Goal: Task Accomplishment & Management: Manage account settings

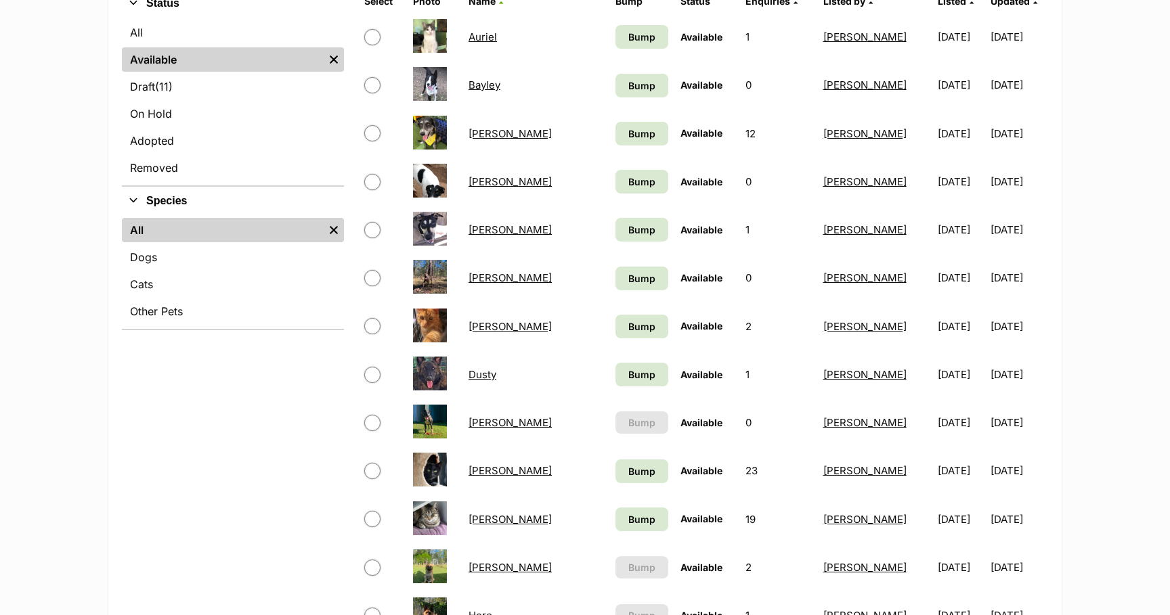
scroll to position [353, 0]
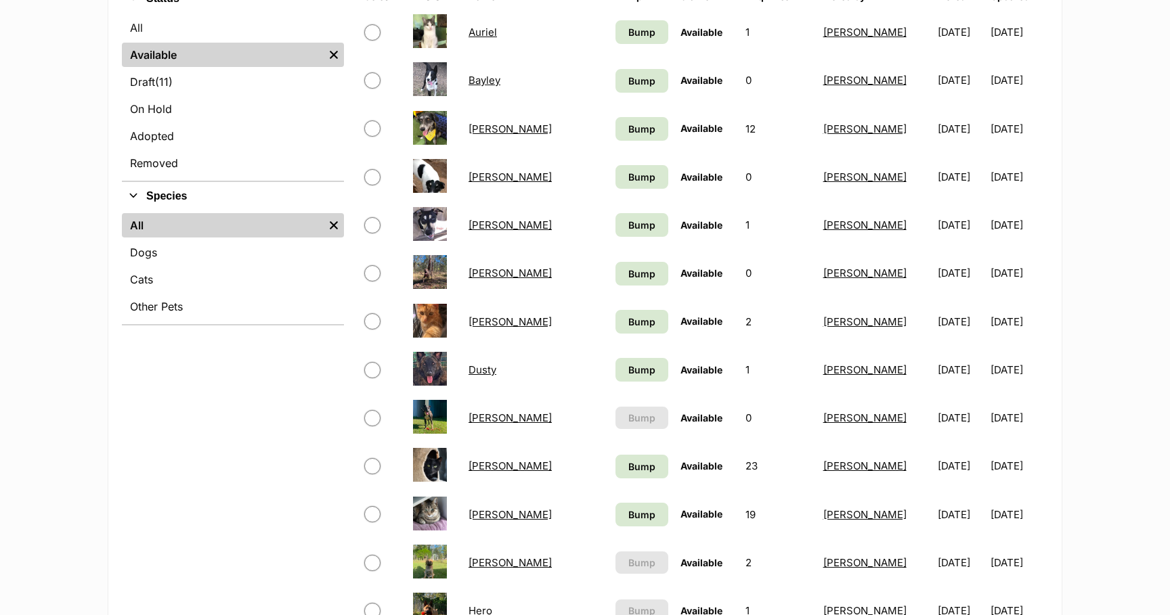
click at [483, 418] on link "[PERSON_NAME]" at bounding box center [510, 418] width 83 height 13
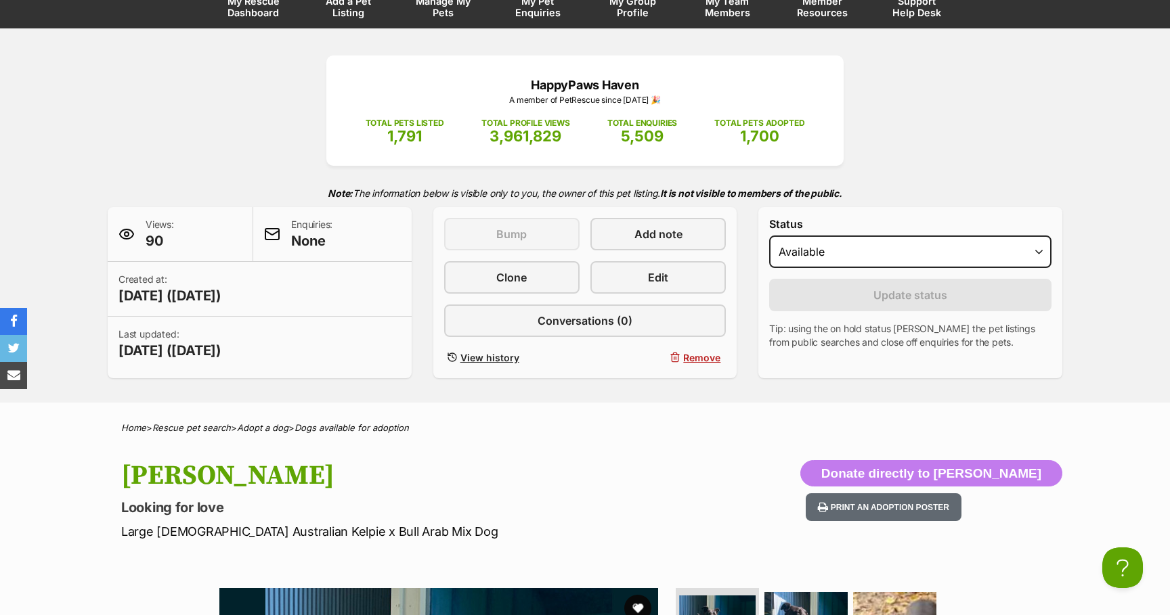
scroll to position [109, 0]
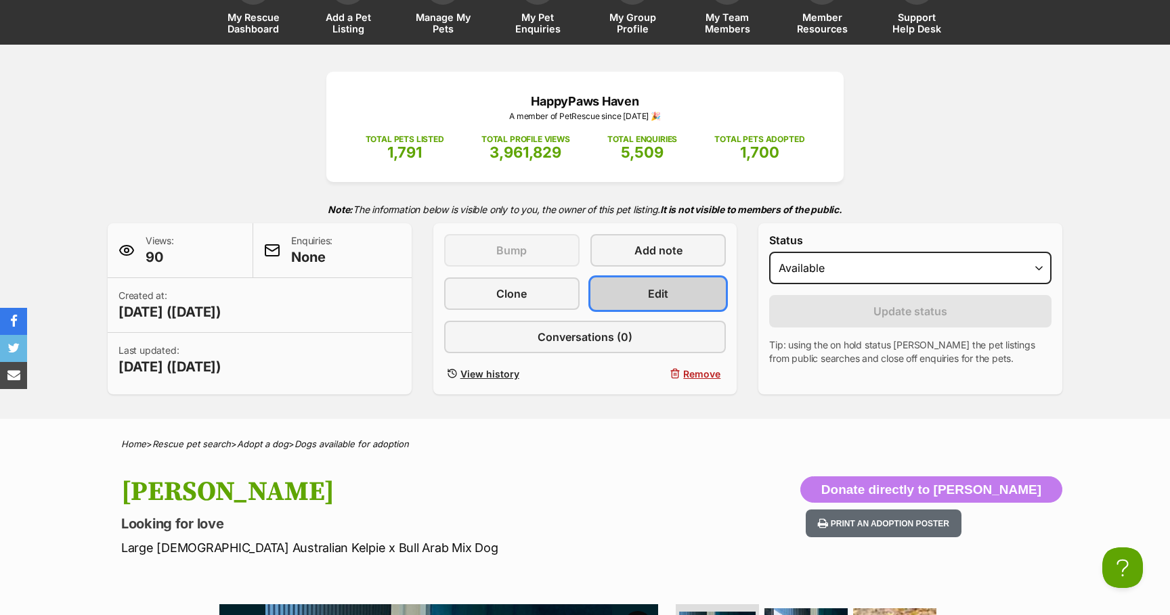
click at [665, 297] on span "Edit" at bounding box center [658, 294] width 20 height 16
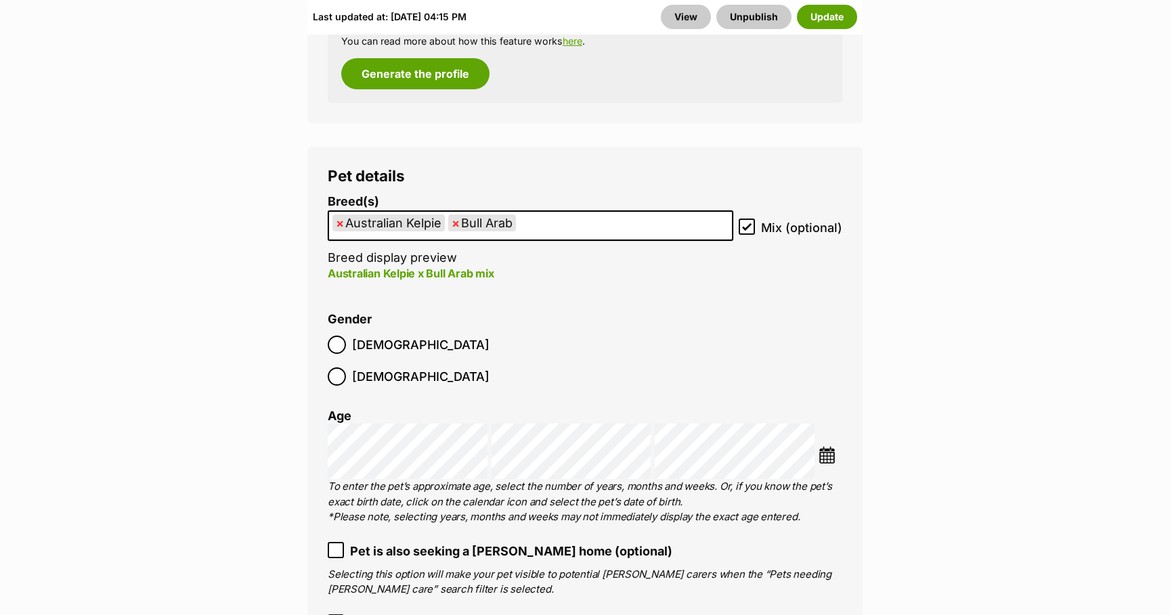
scroll to position [1857, 0]
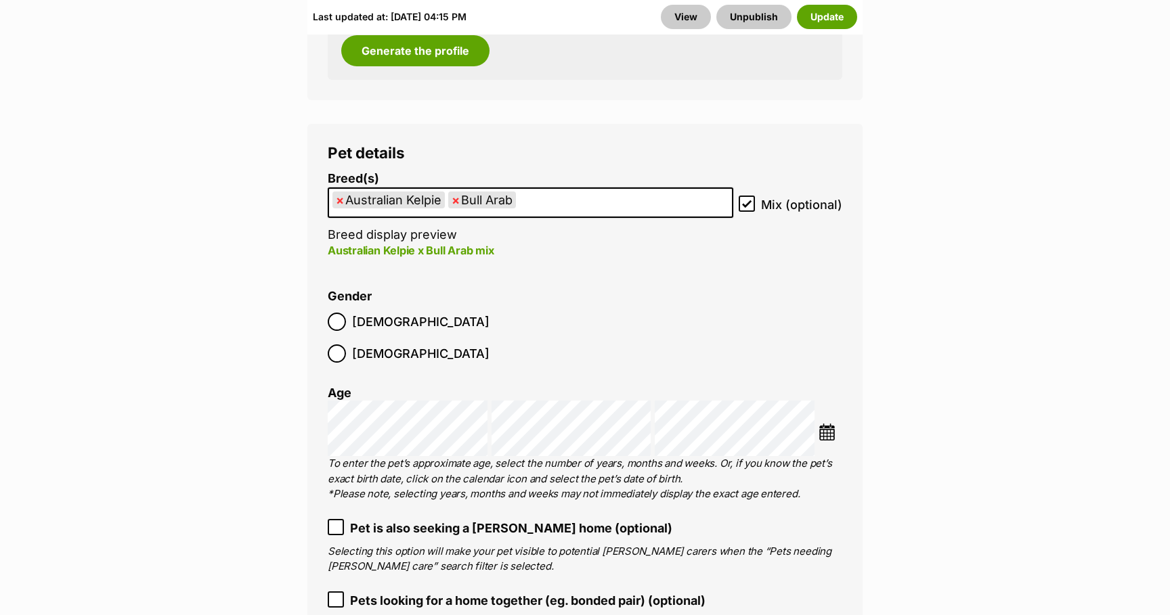
click at [457, 192] on span "×" at bounding box center [456, 200] width 8 height 17
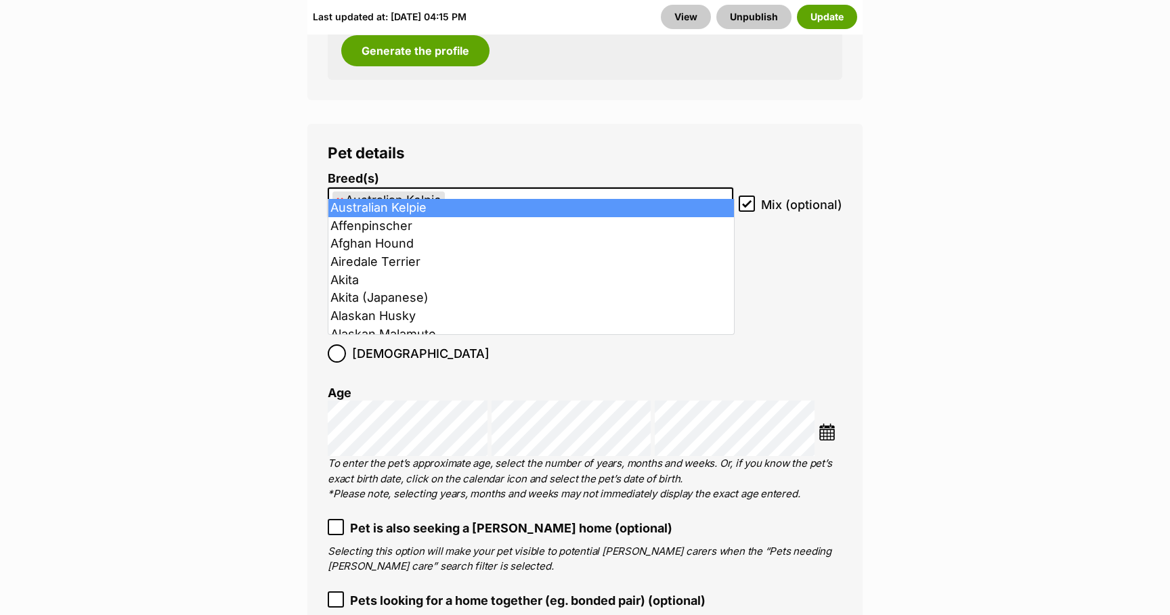
click at [339, 192] on span "×" at bounding box center [340, 200] width 8 height 17
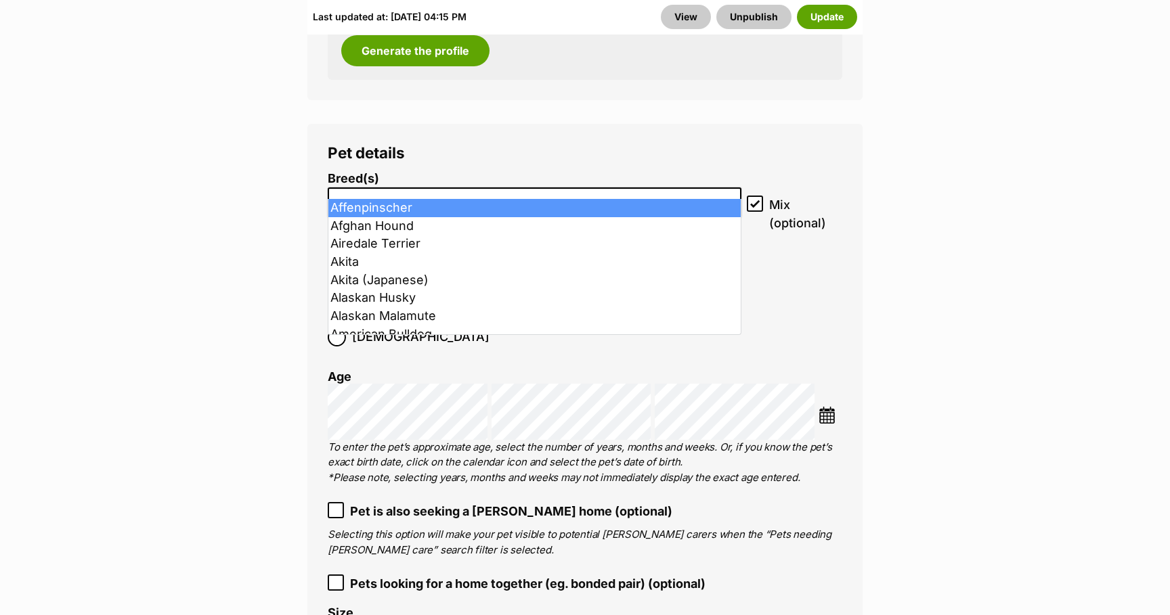
click at [351, 192] on input "search" at bounding box center [534, 199] width 404 height 14
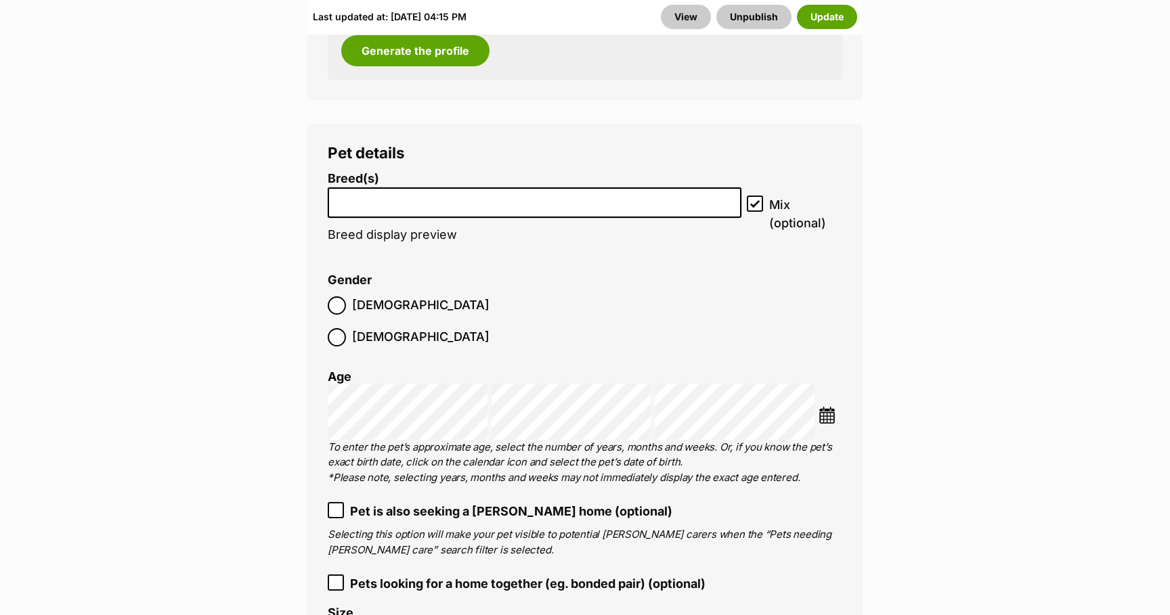
click at [358, 190] on li at bounding box center [534, 203] width 404 height 28
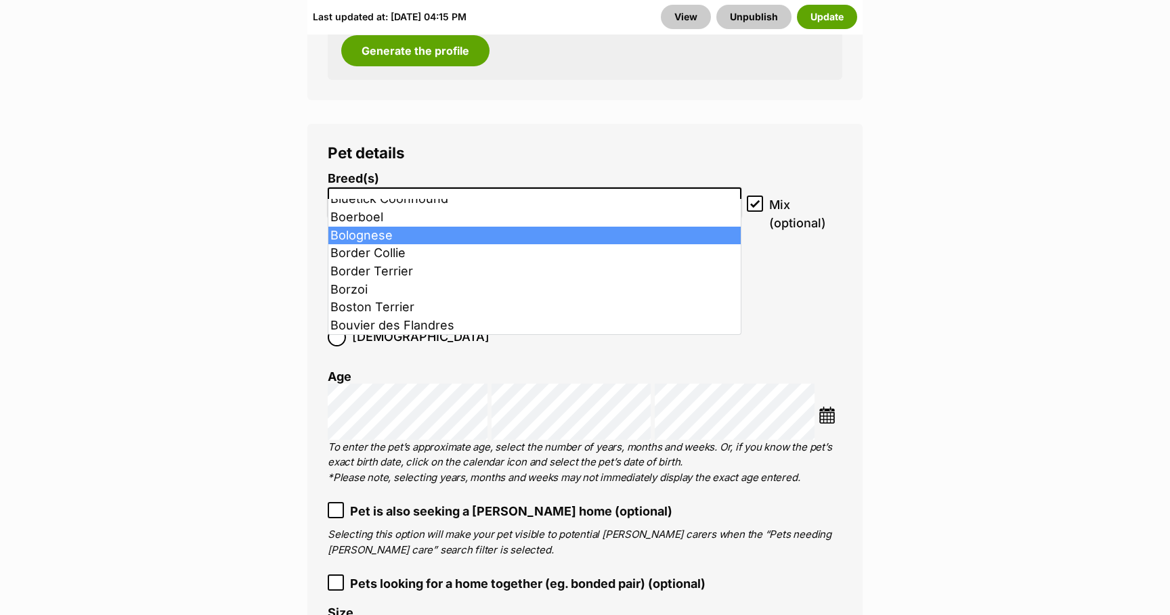
scroll to position [815, 0]
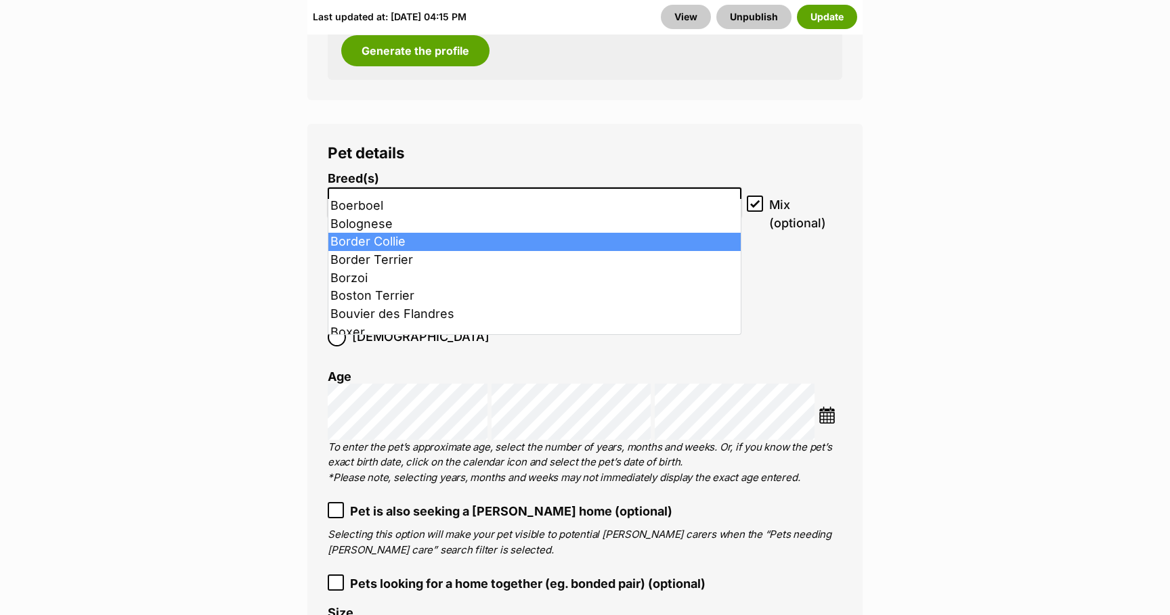
select select "37"
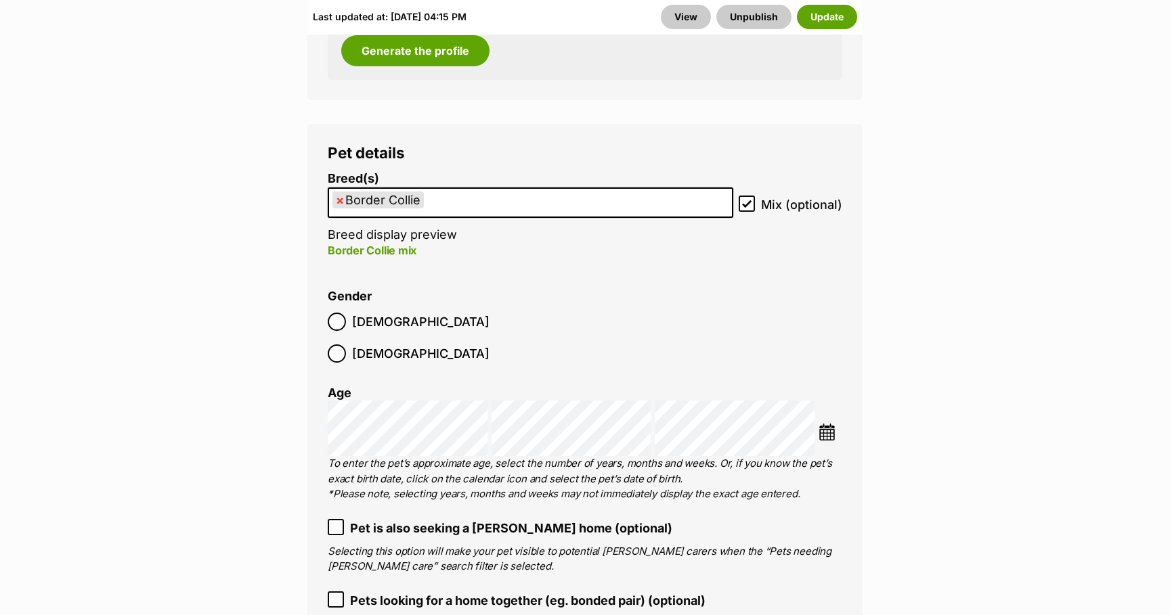
scroll to position [16, 0]
click at [452, 189] on ul "× Border Collie" at bounding box center [530, 203] width 403 height 28
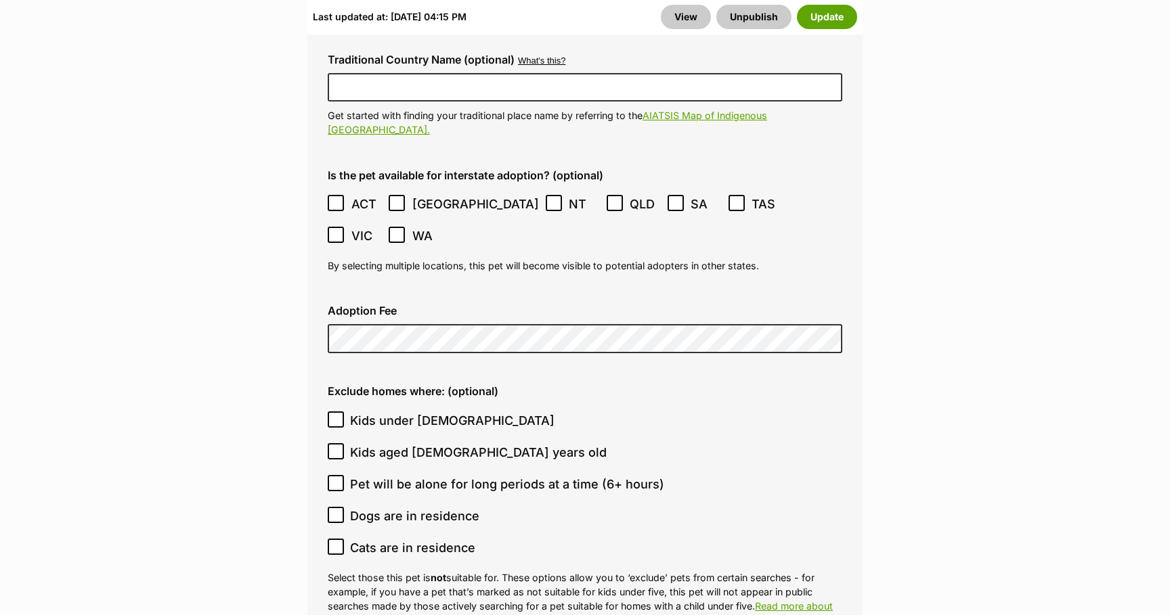
scroll to position [3606, 0]
click at [830, 22] on button "Update" at bounding box center [827, 17] width 60 height 24
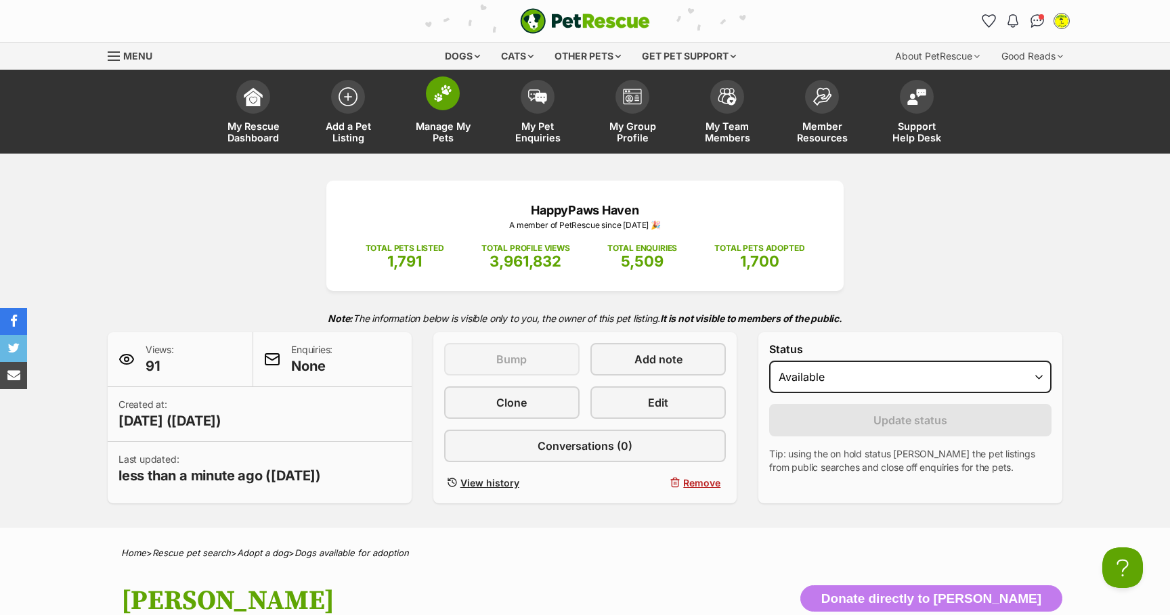
click at [445, 100] on img at bounding box center [442, 94] width 19 height 18
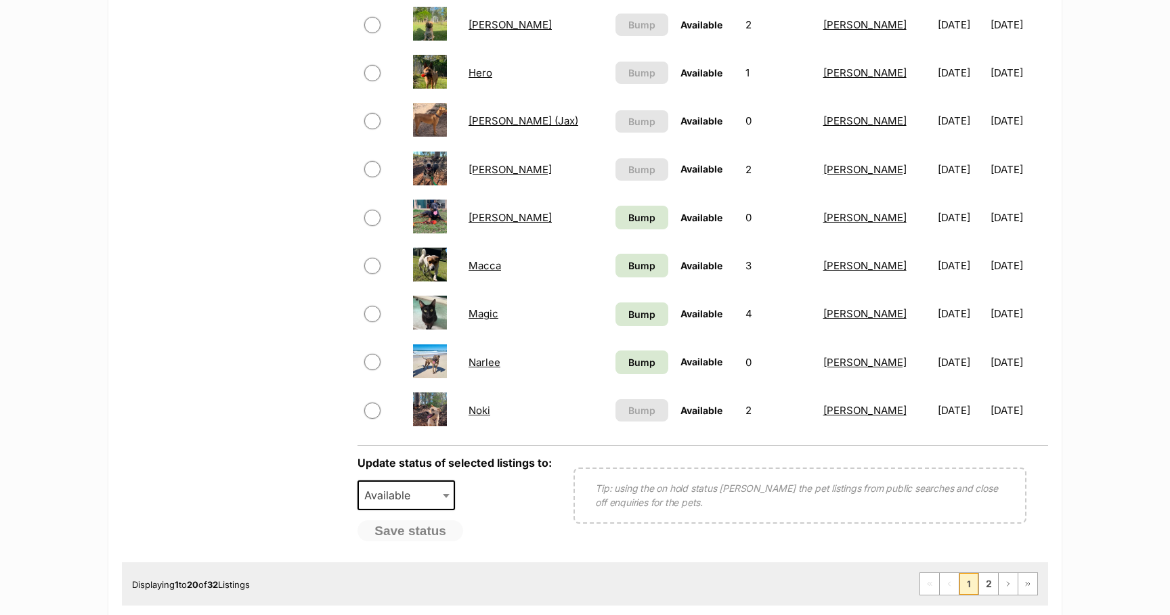
scroll to position [902, 0]
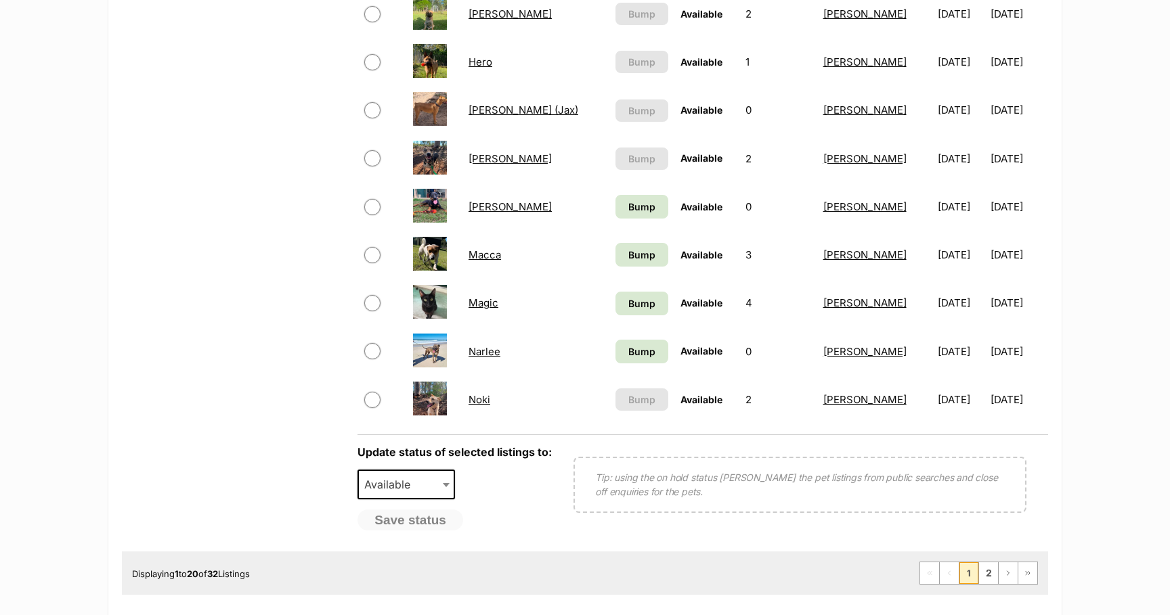
click at [489, 402] on link "Noki" at bounding box center [480, 399] width 22 height 13
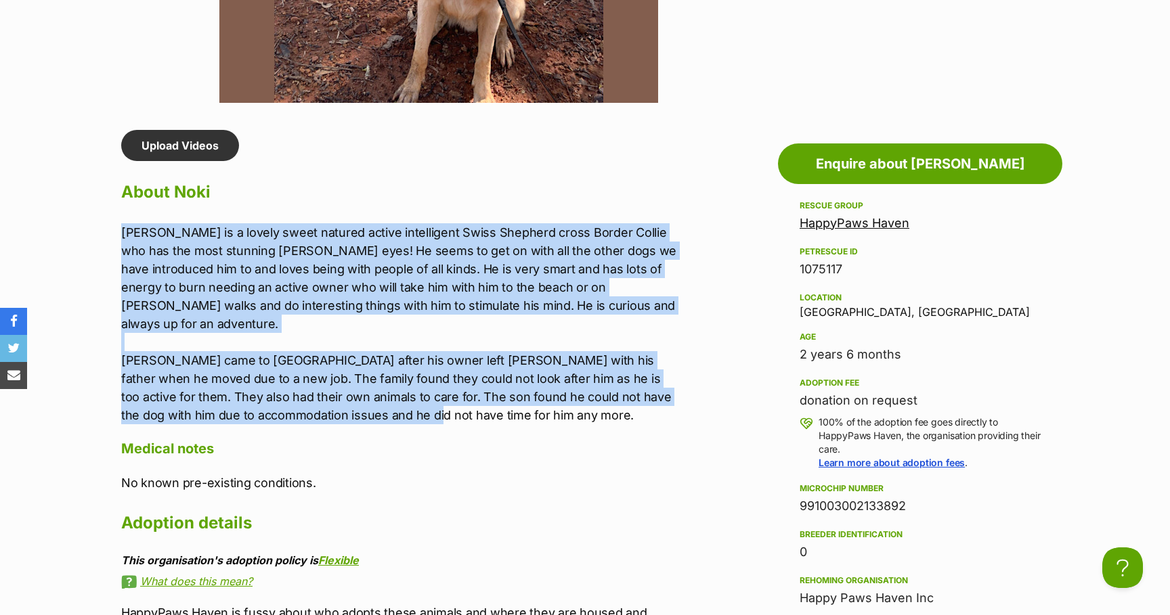
drag, startPoint x: 122, startPoint y: 232, endPoint x: 410, endPoint y: 402, distance: 334.2
click at [410, 402] on p "Noki is a lovely sweet natured active intelligent Swiss Shepherd cross Border C…" at bounding box center [400, 323] width 559 height 201
copy p "Noki is a lovely sweet natured active intelligent Swiss Shepherd cross Border C…"
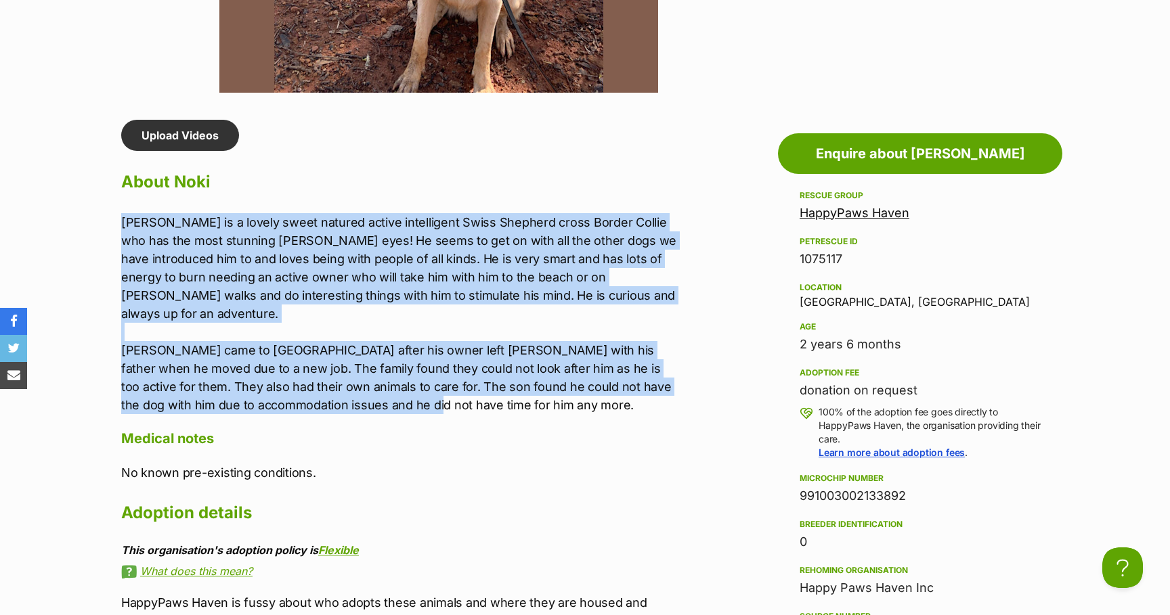
scroll to position [1084, 0]
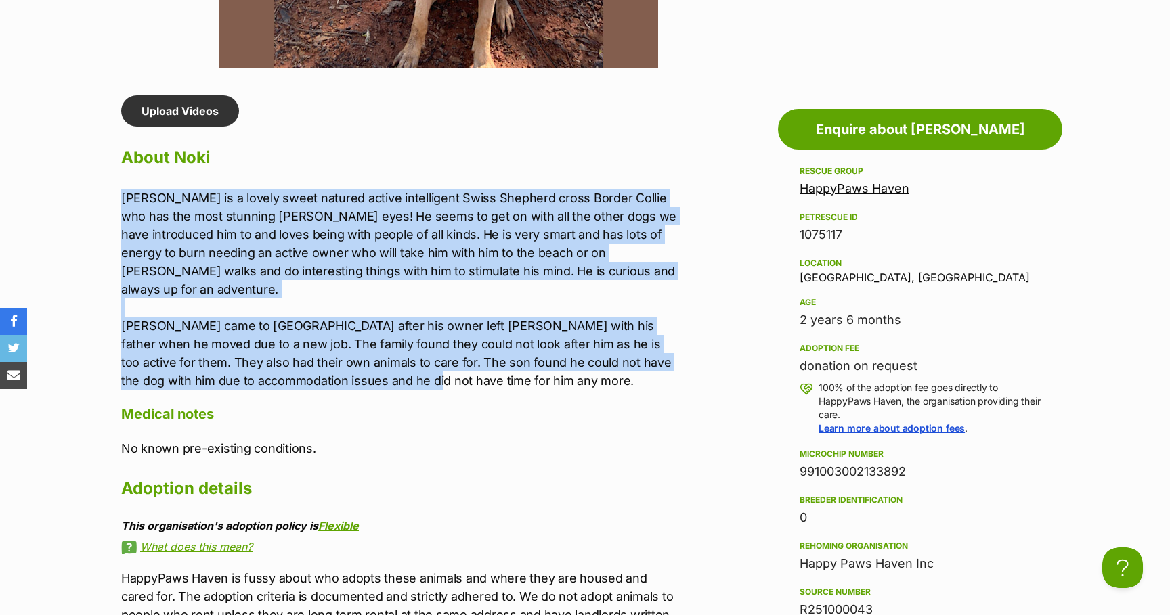
drag, startPoint x: 801, startPoint y: 471, endPoint x: 913, endPoint y: 471, distance: 112.4
click at [913, 471] on div "991003002133892" at bounding box center [920, 471] width 241 height 19
copy div "991003002133892"
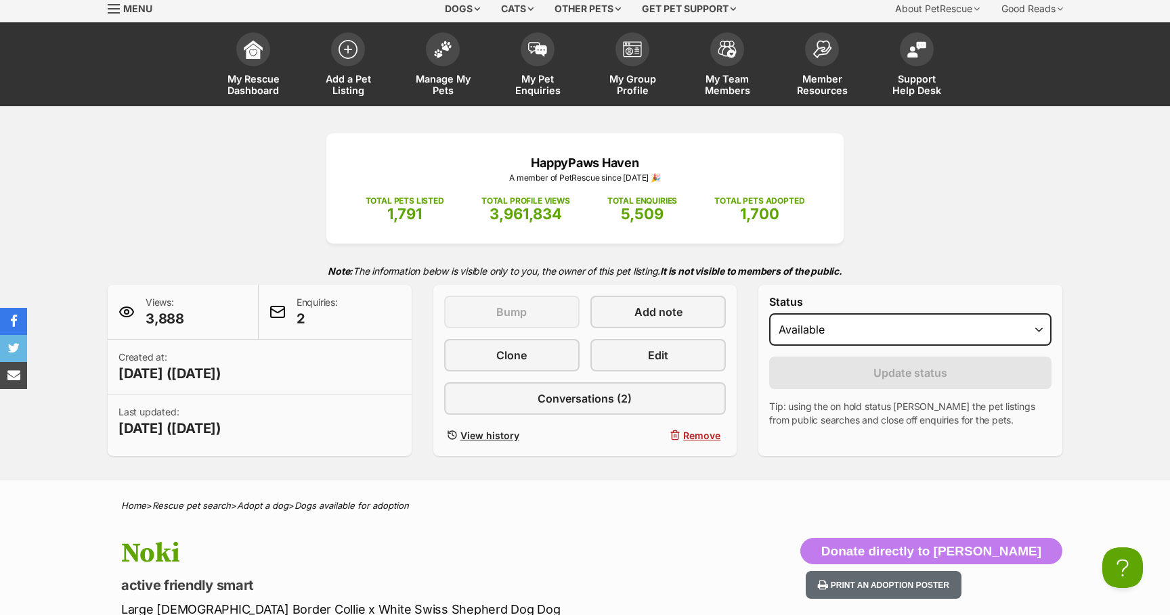
scroll to position [0, 0]
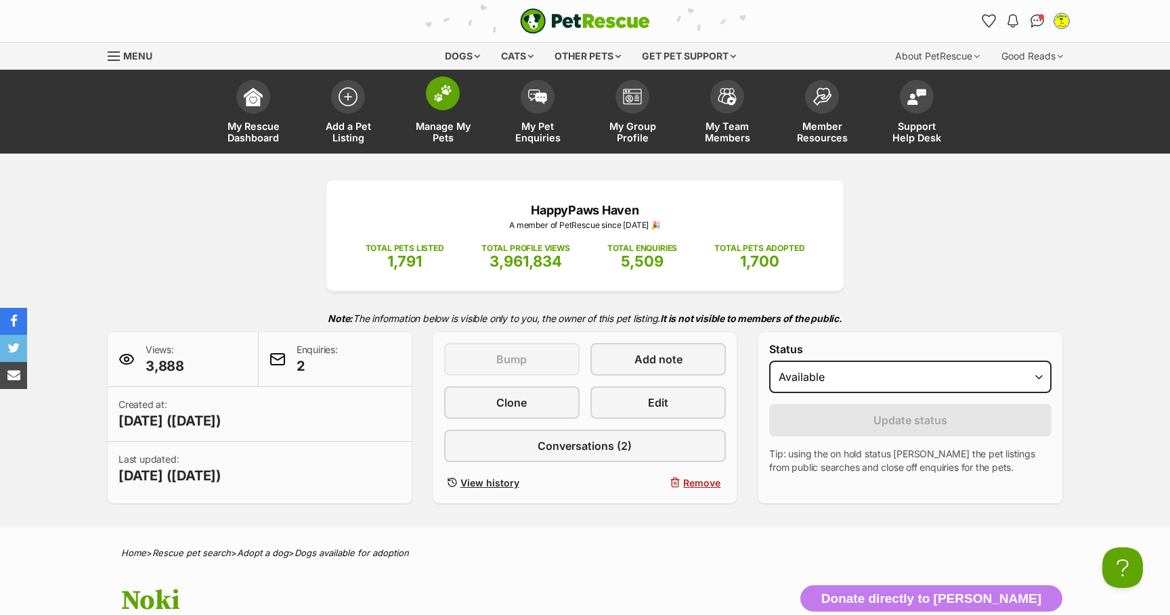
click at [444, 101] on img at bounding box center [442, 94] width 19 height 18
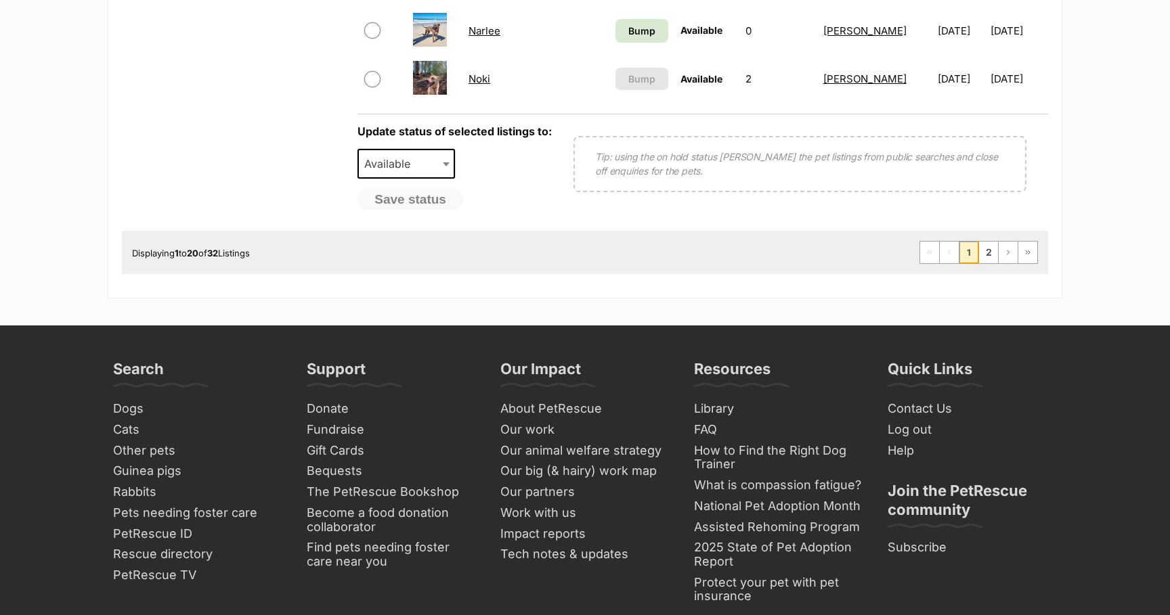
scroll to position [1219, 0]
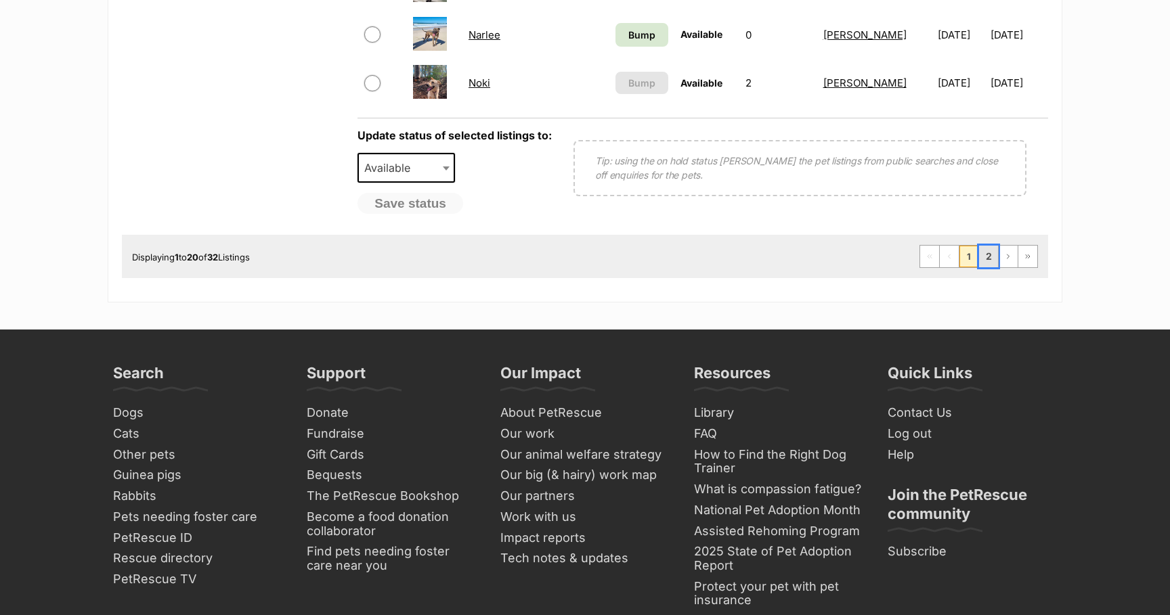
click at [991, 257] on link "2" at bounding box center [988, 257] width 19 height 22
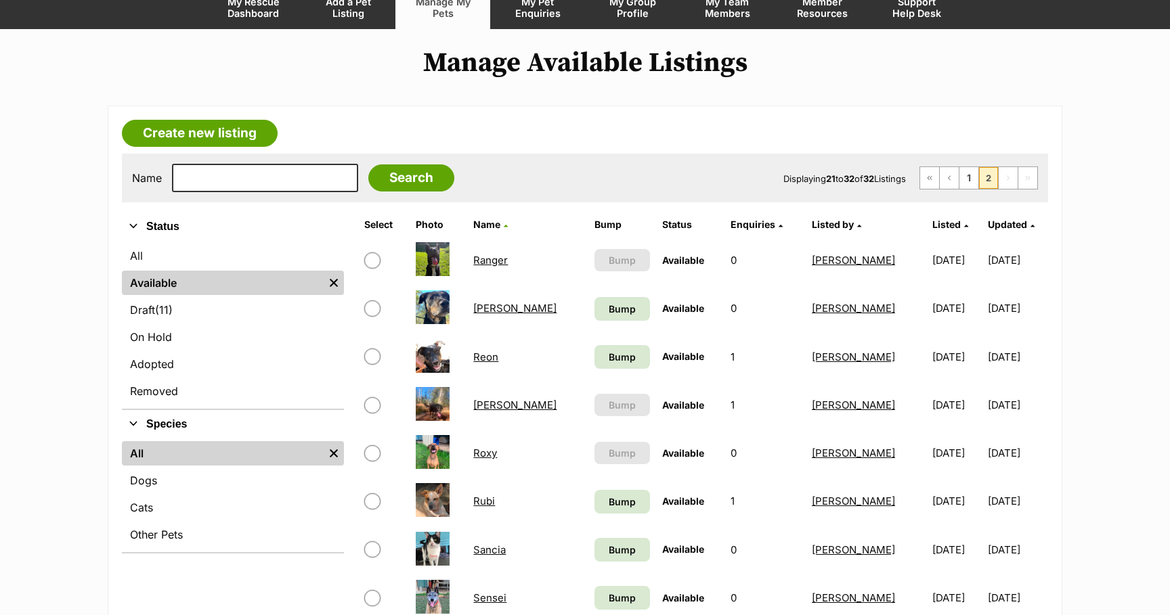
scroll to position [126, 0]
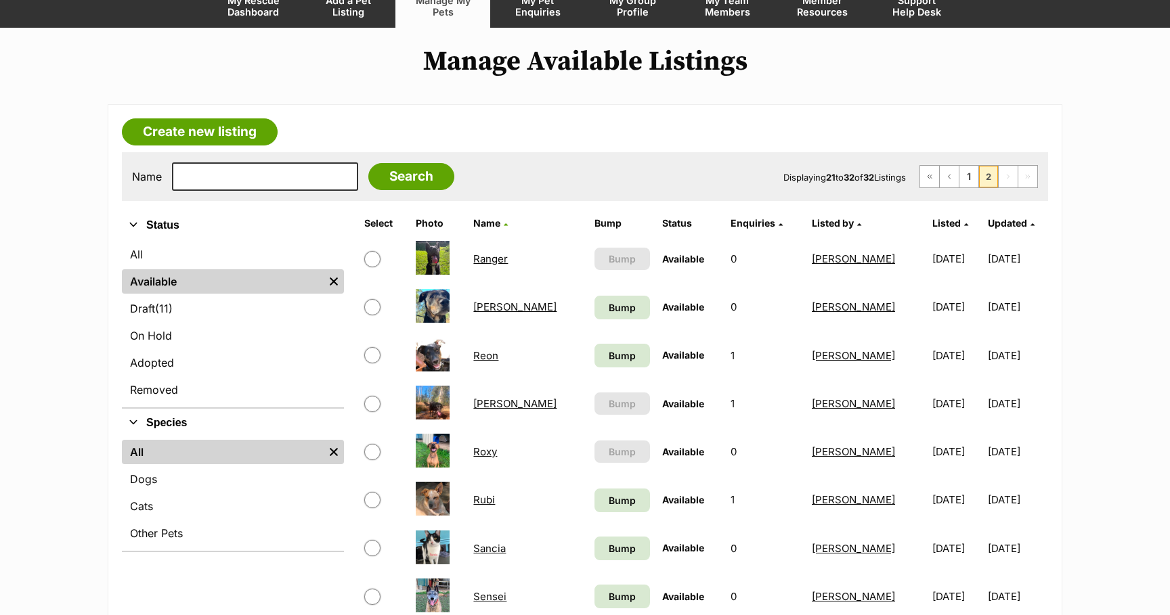
click at [495, 259] on link "Ranger" at bounding box center [490, 259] width 35 height 13
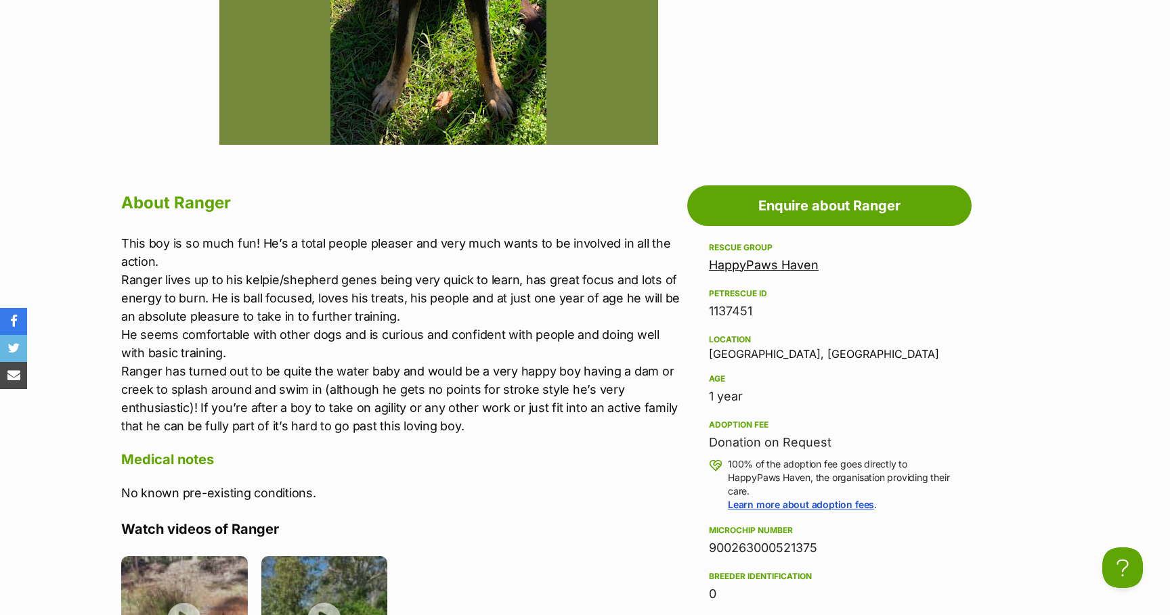
scroll to position [1008, 0]
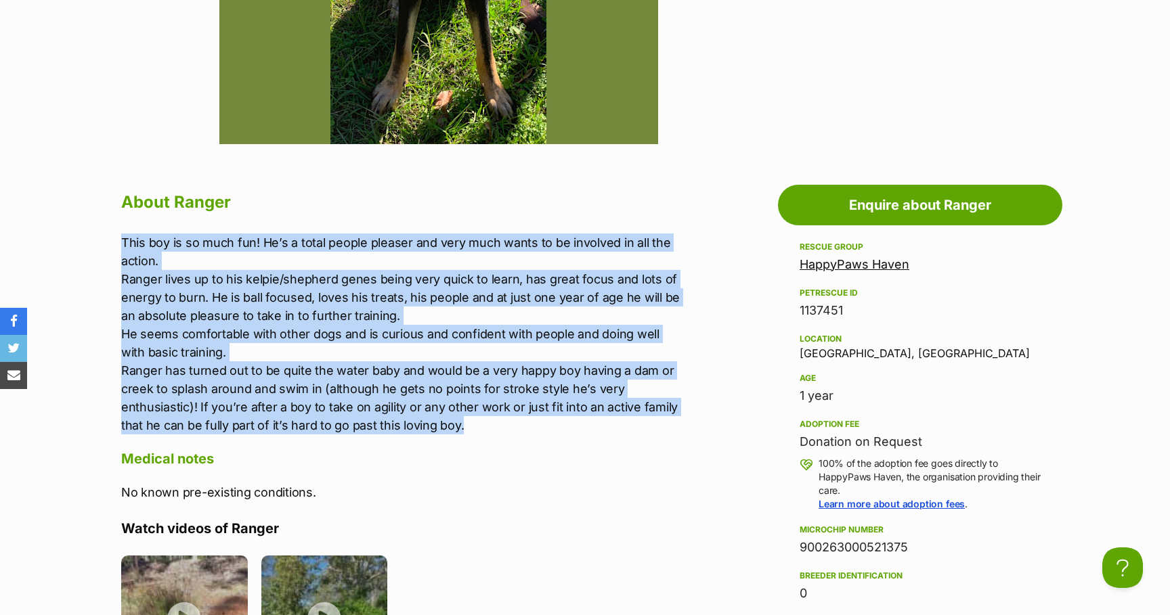
drag, startPoint x: 124, startPoint y: 241, endPoint x: 468, endPoint y: 427, distance: 390.8
click at [468, 427] on p "This boy is so much fun! He’s a total people pleaser and very much wants to be …" at bounding box center [400, 334] width 559 height 201
copy p "This boy is so much fun! He’s a total people pleaser and very much wants to be …"
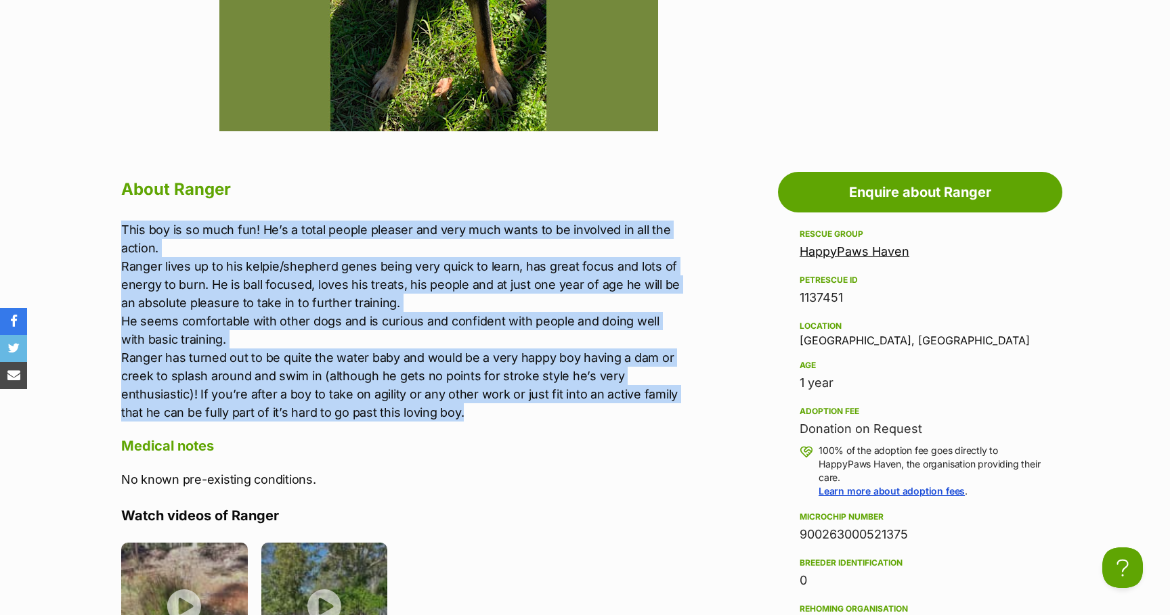
scroll to position [1024, 0]
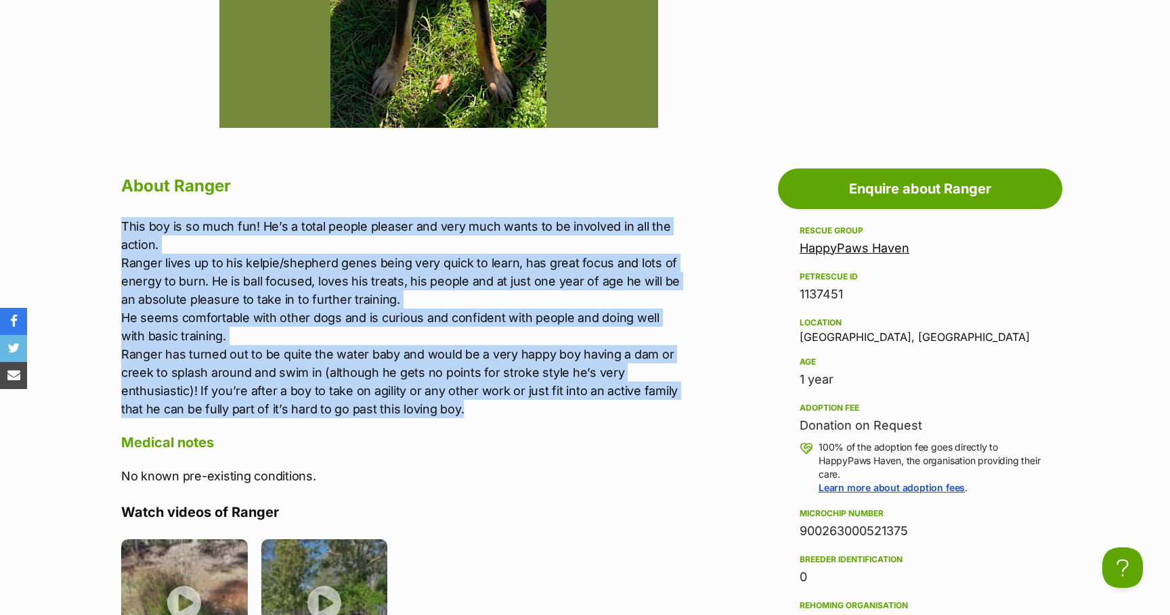
drag, startPoint x: 801, startPoint y: 533, endPoint x: 916, endPoint y: 527, distance: 115.3
click at [916, 527] on div "900263000521375" at bounding box center [920, 531] width 241 height 19
copy div "900263000521375"
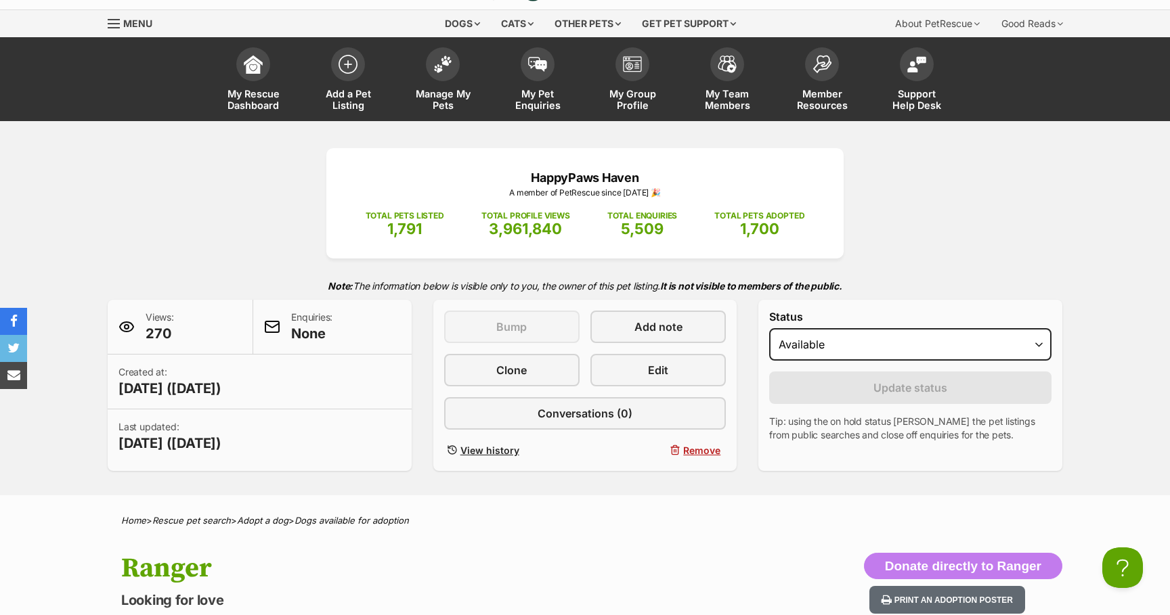
scroll to position [0, 0]
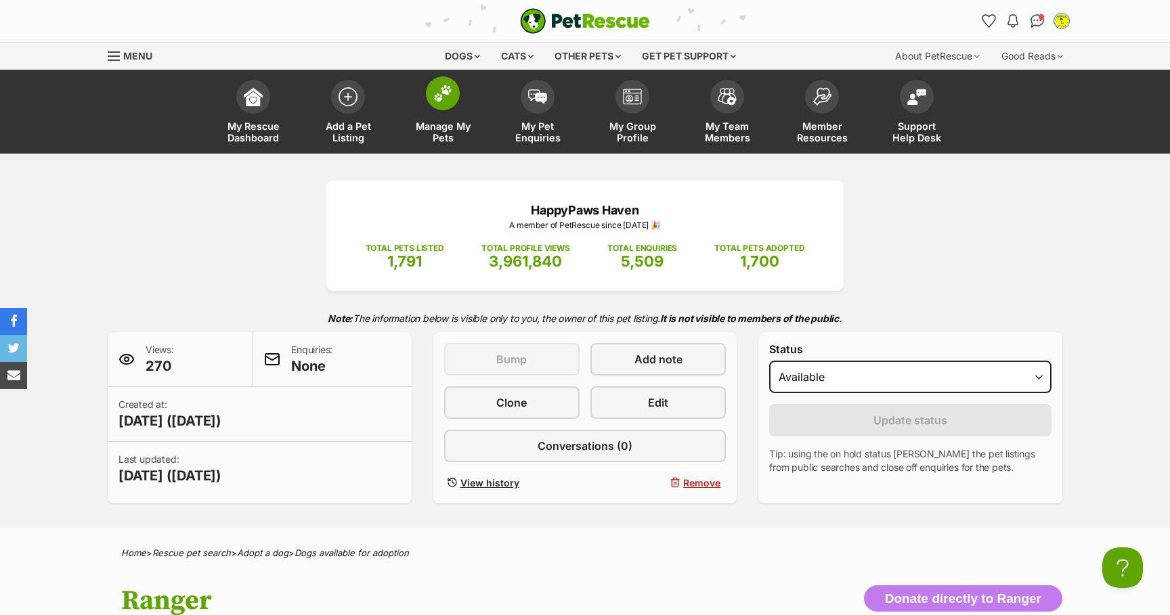
click at [444, 120] on link "Manage My Pets" at bounding box center [442, 113] width 95 height 81
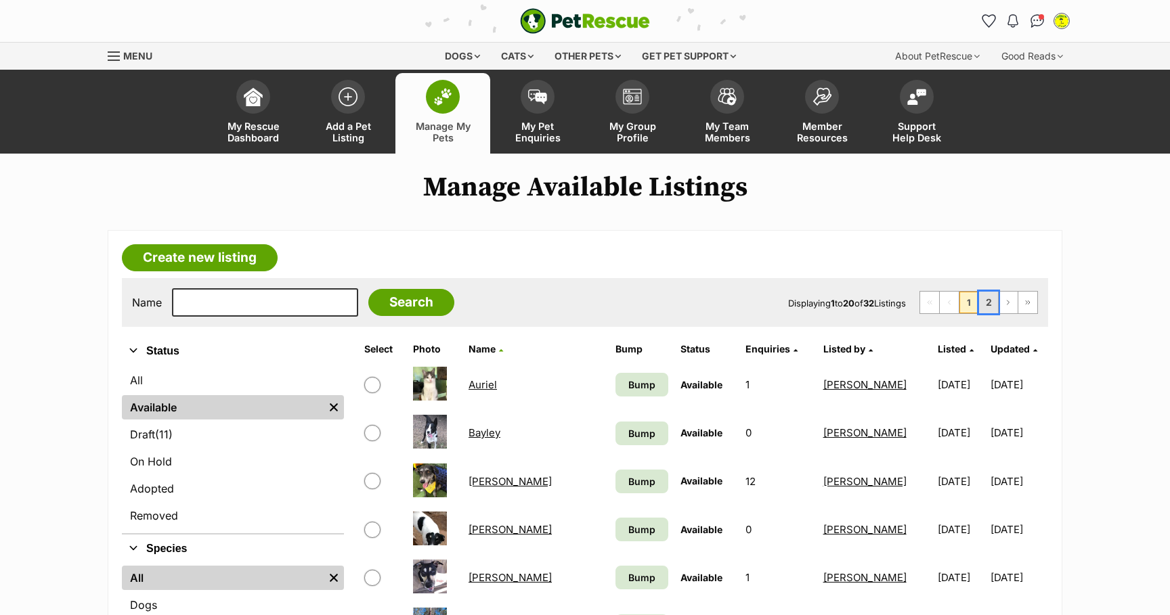
click at [987, 308] on link "2" at bounding box center [988, 303] width 19 height 22
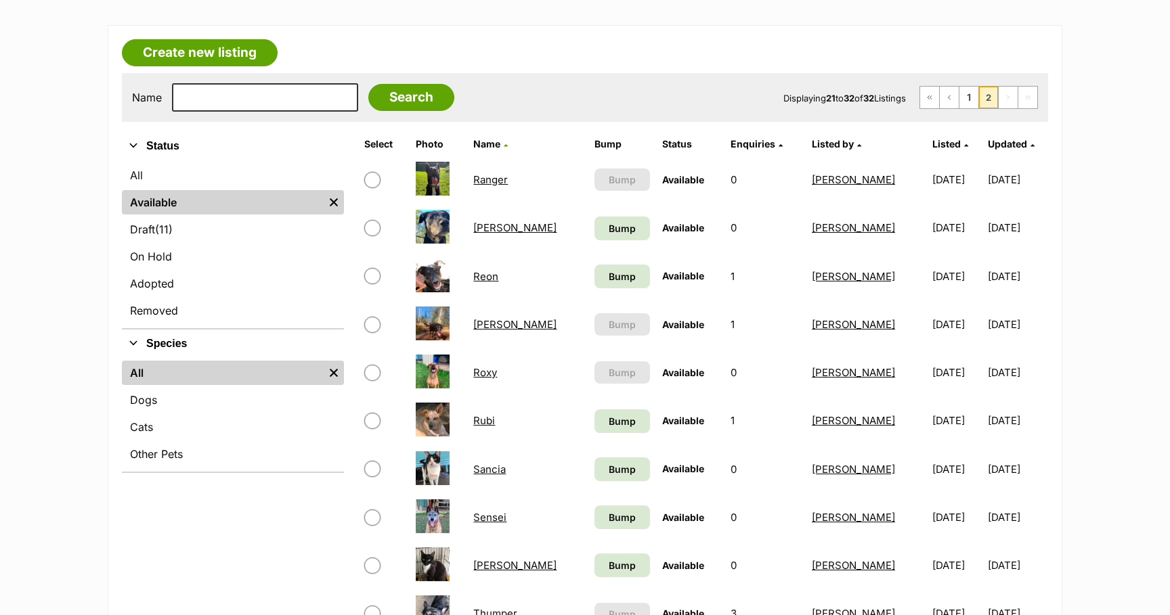
scroll to position [207, 0]
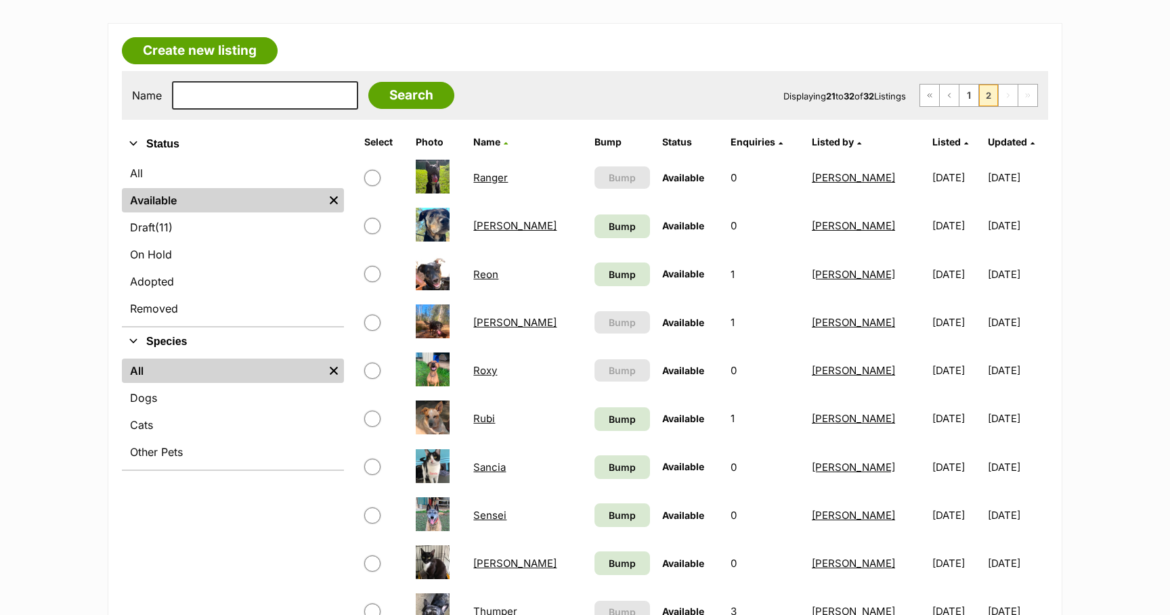
click at [492, 228] on link "[PERSON_NAME]" at bounding box center [514, 225] width 83 height 13
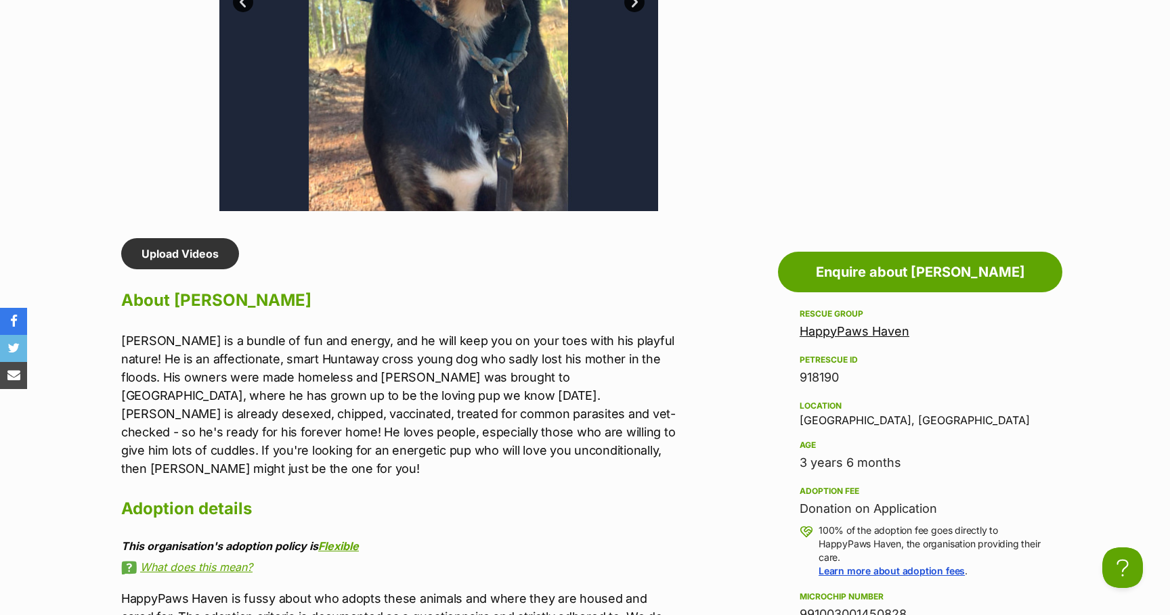
scroll to position [945, 0]
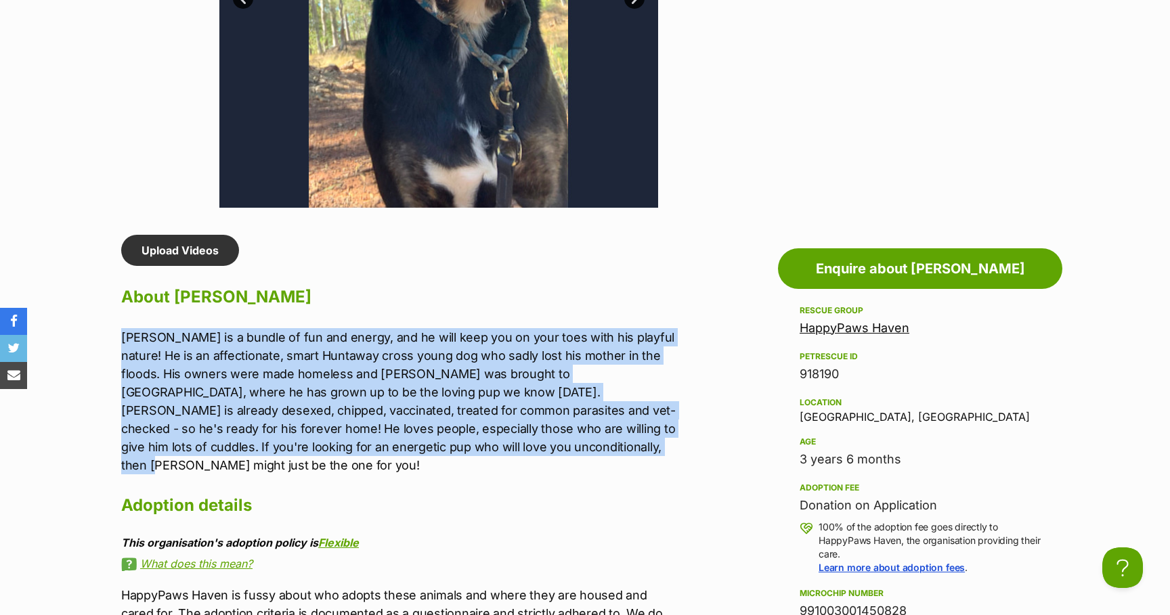
drag, startPoint x: 122, startPoint y: 339, endPoint x: 476, endPoint y: 456, distance: 373.2
click at [476, 456] on p "Reilly is a bundle of fun and energy, and he will keep you on your toes with hi…" at bounding box center [400, 401] width 559 height 146
copy p "Reilly is a bundle of fun and energy, and he will keep you on your toes with hi…"
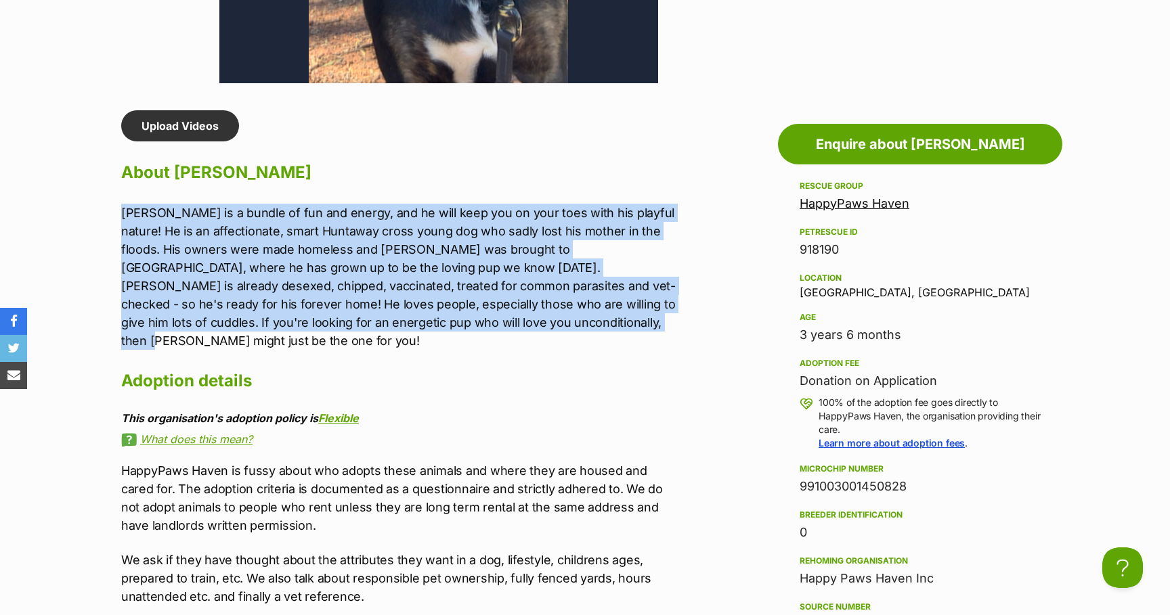
scroll to position [1096, 0]
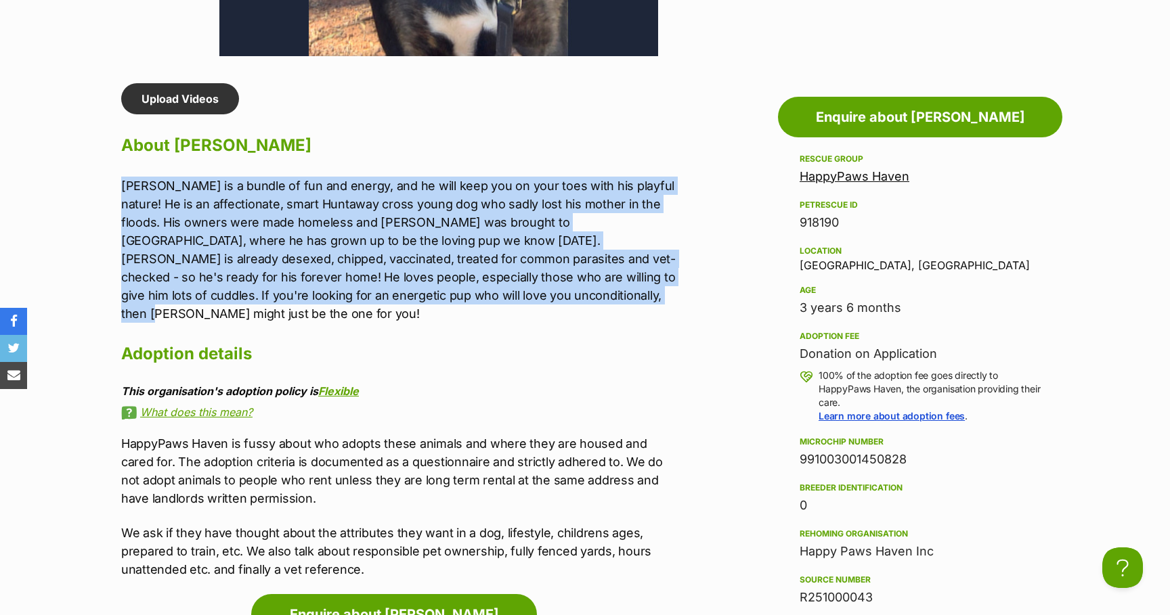
drag, startPoint x: 804, startPoint y: 458, endPoint x: 916, endPoint y: 456, distance: 112.4
click at [916, 456] on div "991003001450828" at bounding box center [920, 459] width 241 height 19
copy div "991003001450828"
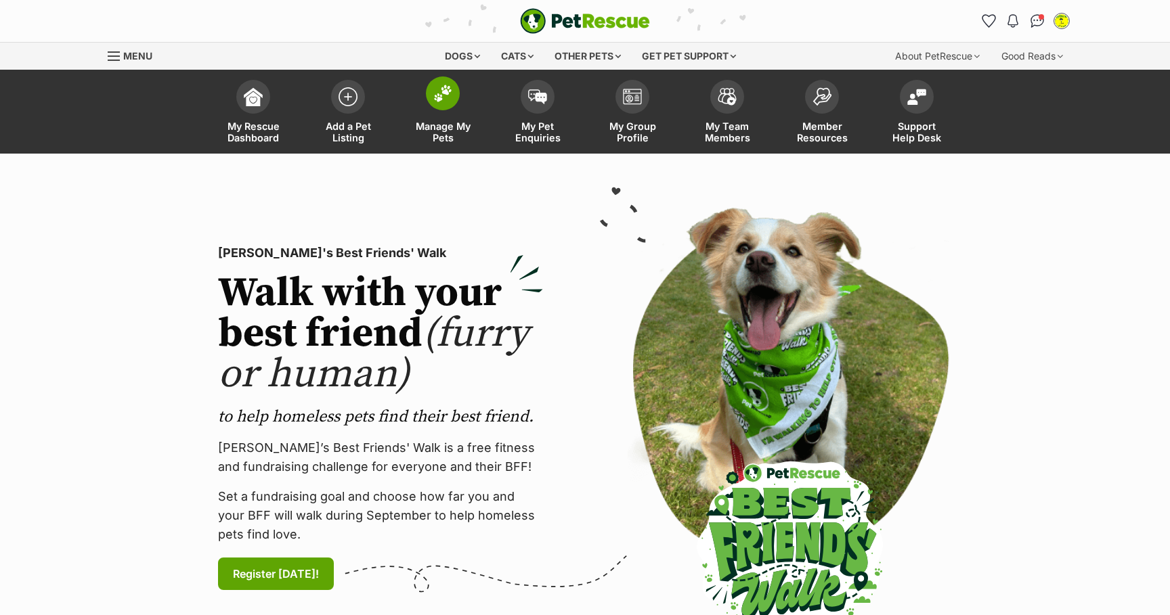
click at [448, 108] on span at bounding box center [443, 94] width 34 height 34
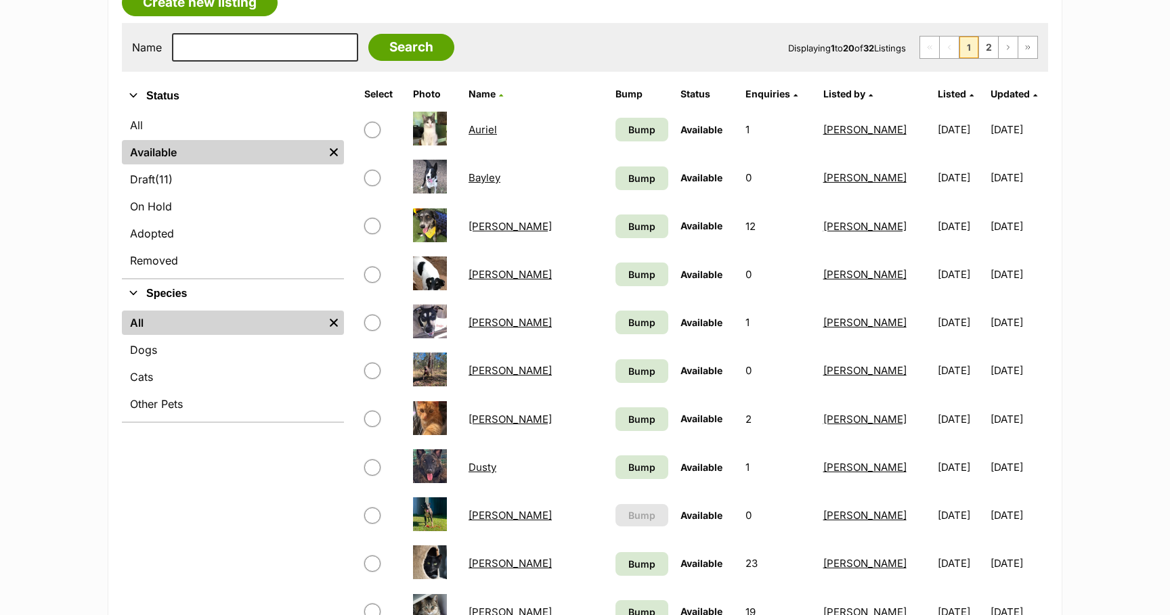
scroll to position [256, 0]
click at [496, 470] on link "Dusty" at bounding box center [483, 466] width 28 height 13
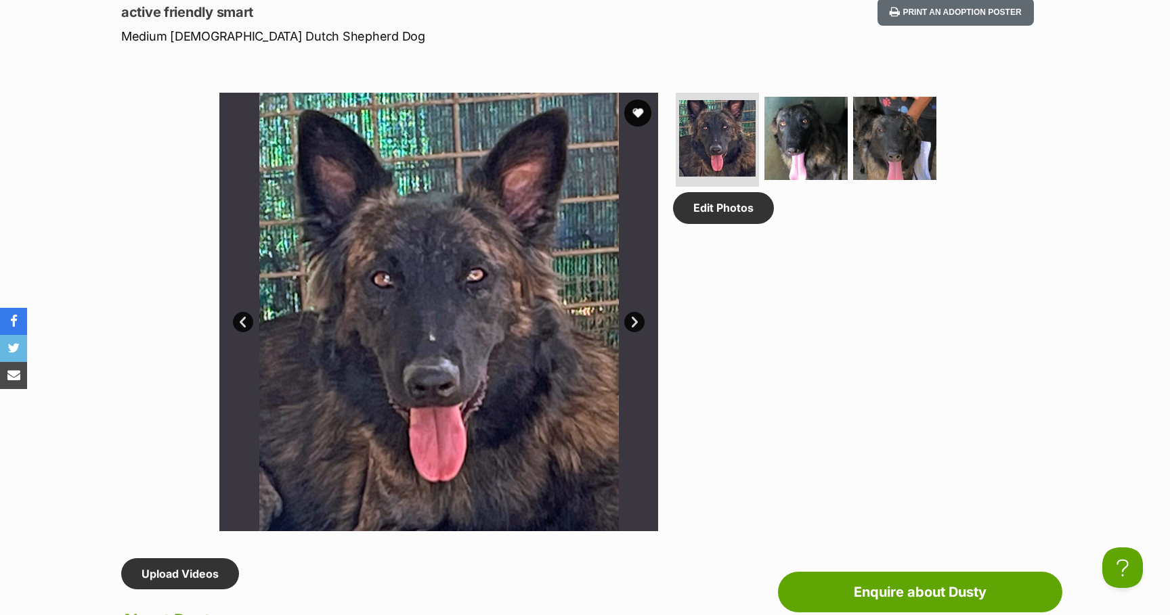
scroll to position [620, 0]
